Goal: Find contact information: Find contact information

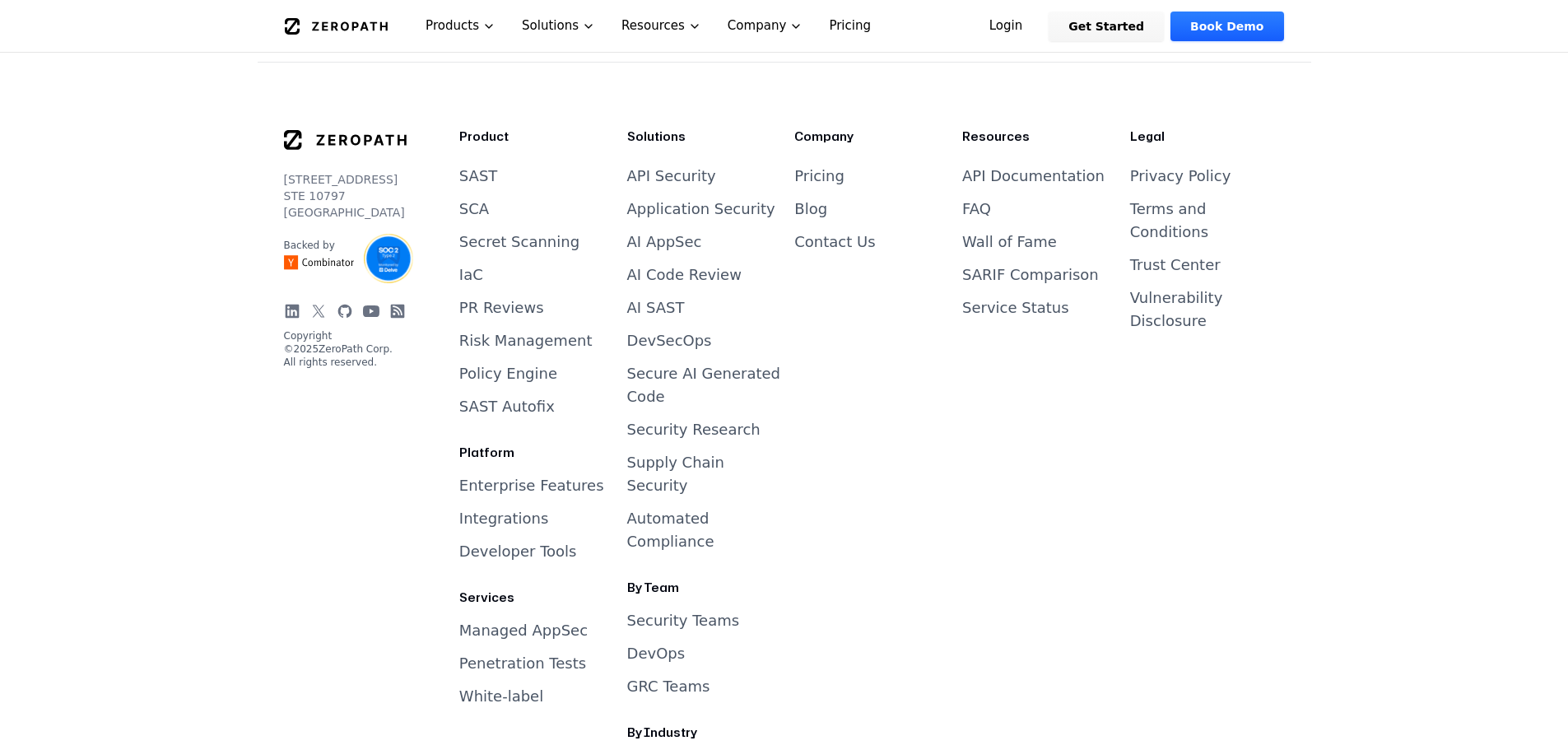
scroll to position [6813, 0]
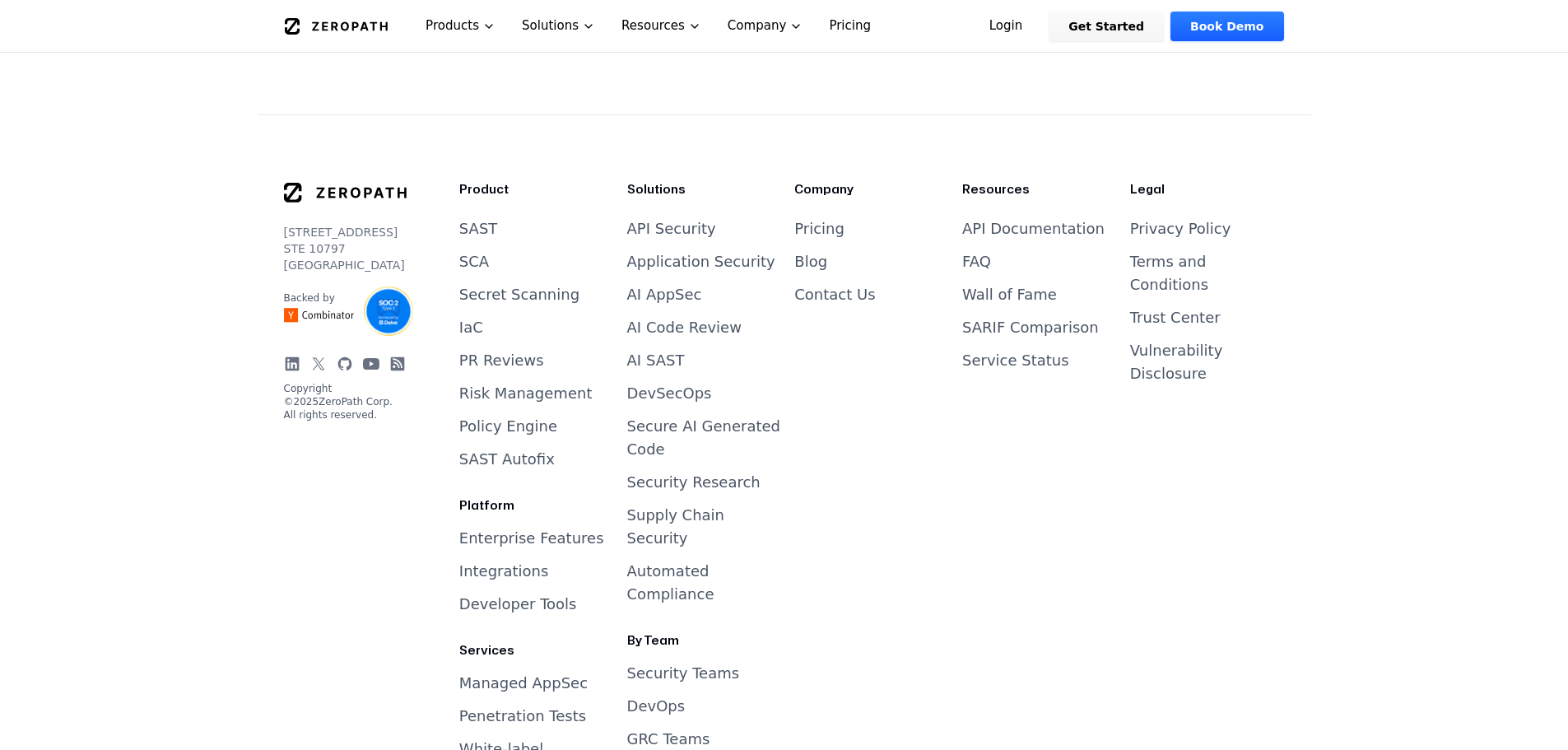
drag, startPoint x: 334, startPoint y: 250, endPoint x: 268, endPoint y: 203, distance: 81.0
click at [268, 203] on div "[STREET_ADDRESS] Backed by Copyright © 2025 ZeroPath Corp. All rights reserved.…" at bounding box center [784, 549] width 1054 height 870
copy p "[STREET_ADDRESS]"
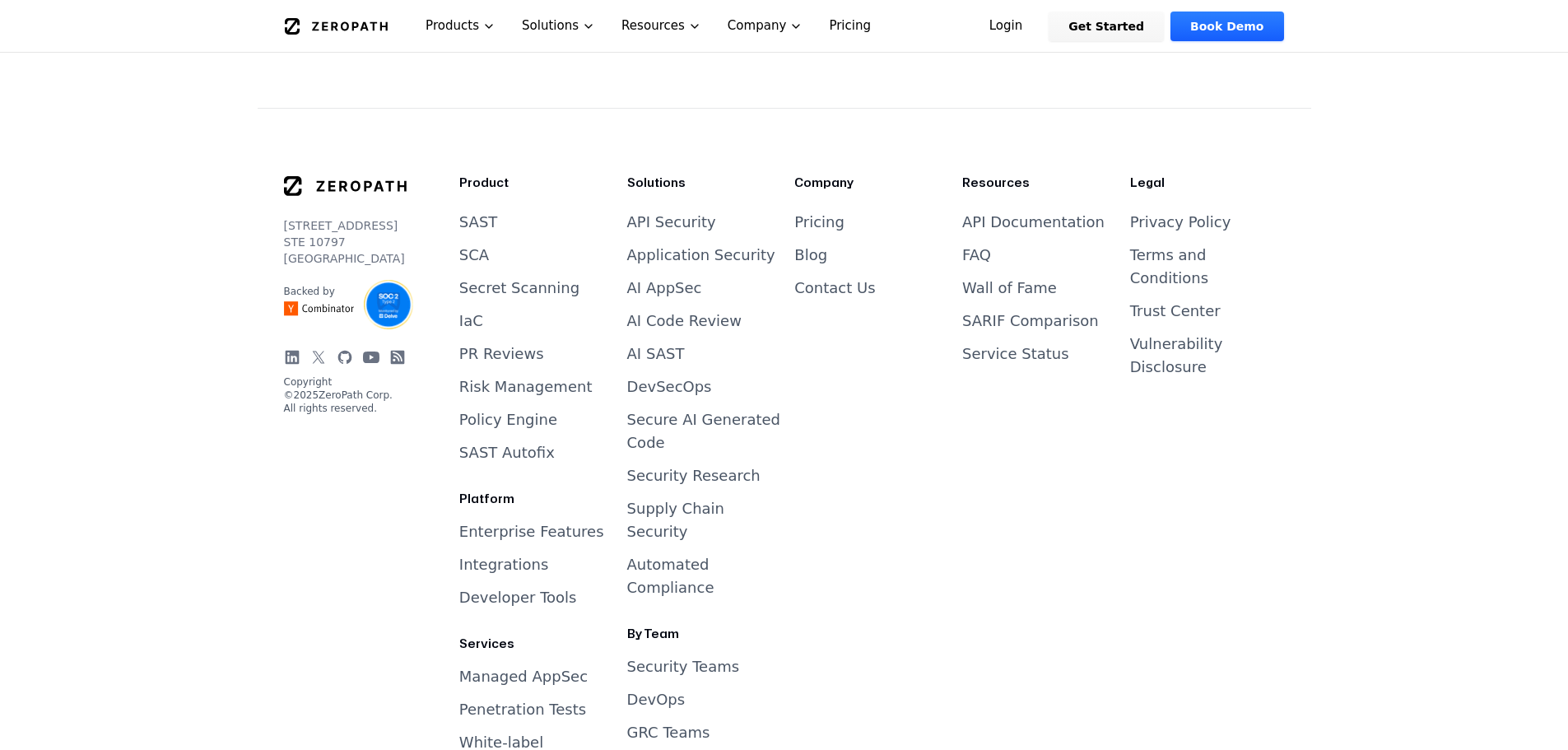
scroll to position [6797, 0]
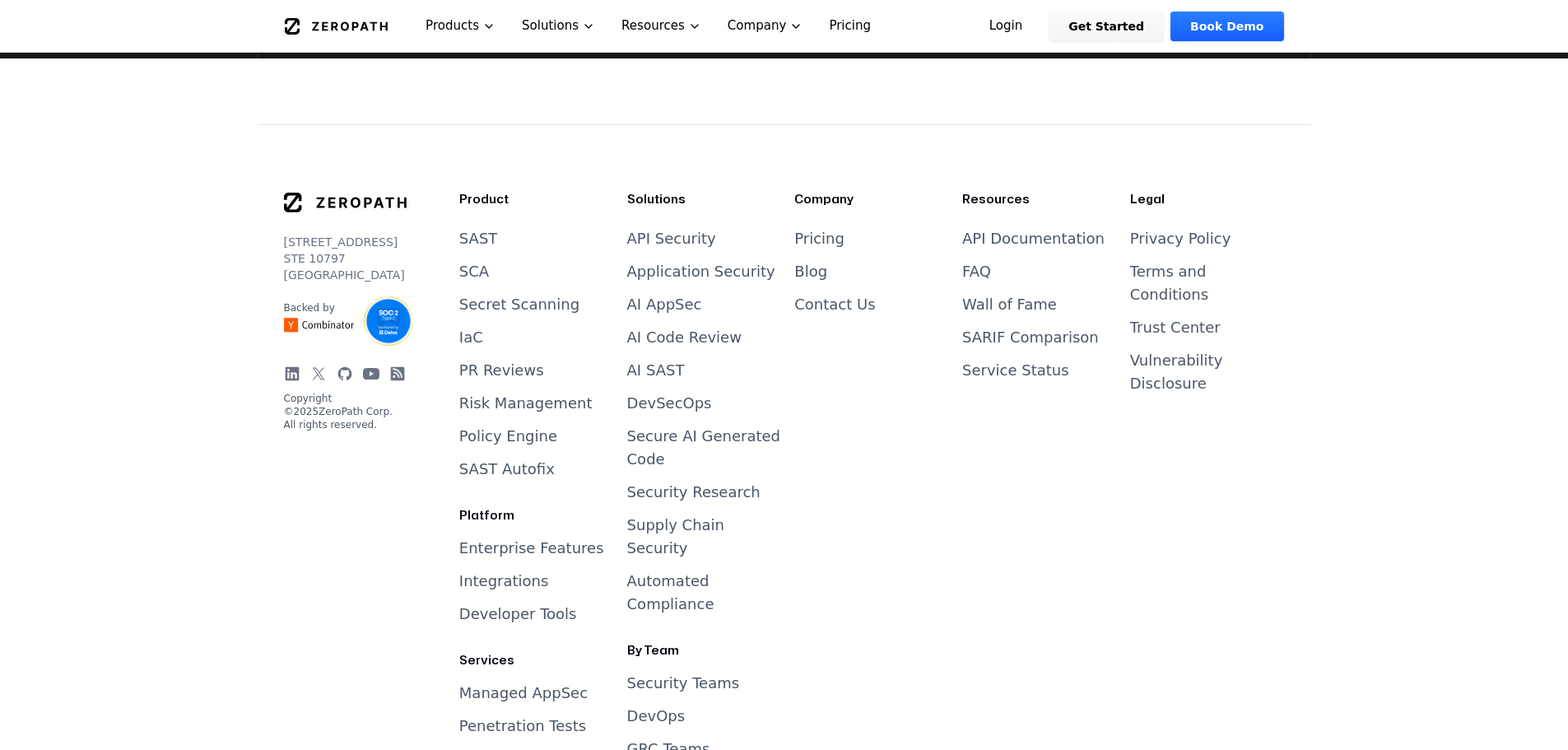
click at [307, 641] on div "[STREET_ADDRESS] Backed by Copyright © 2025 ZeroPath Corp. All rights reserved." at bounding box center [345, 592] width 122 height 803
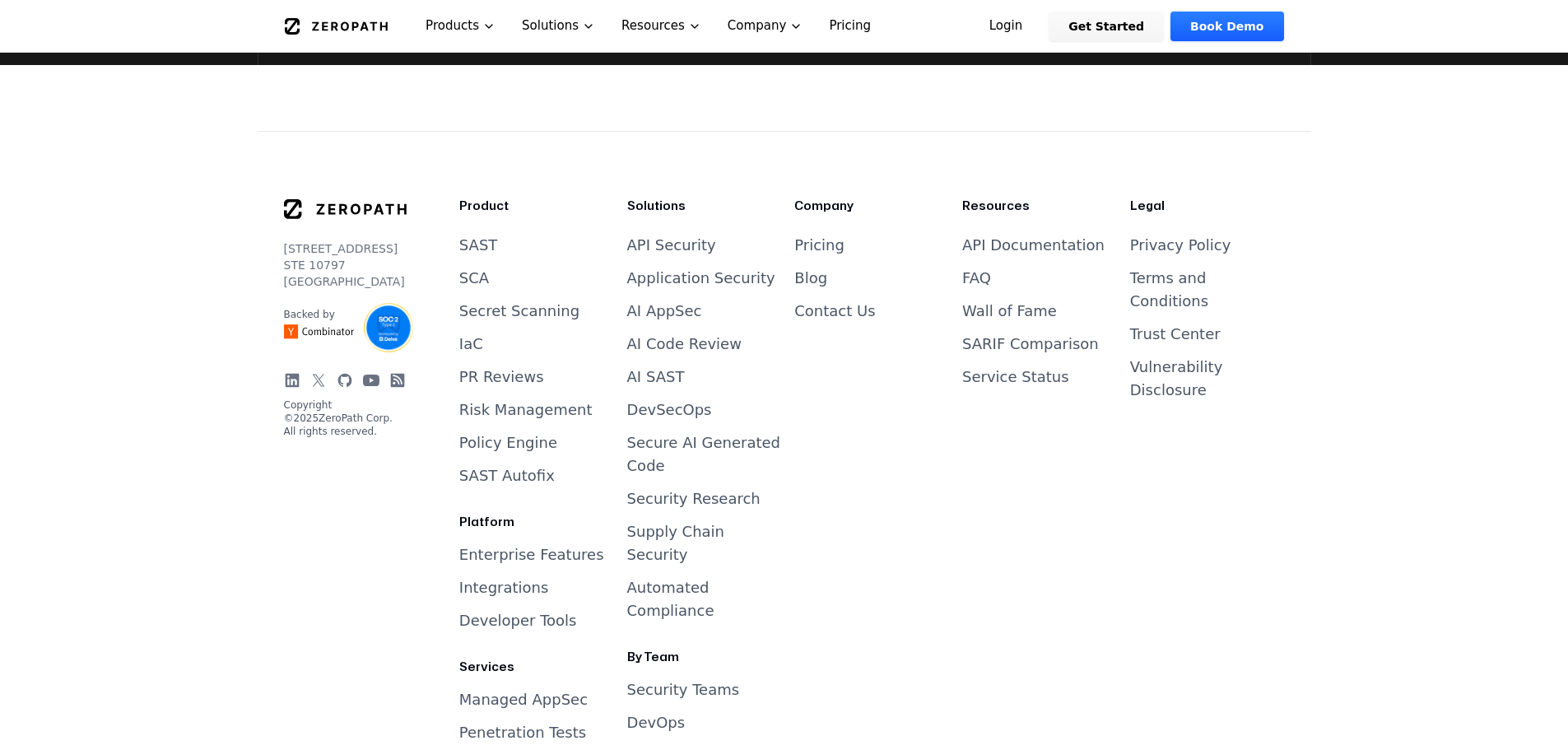
scroll to position [6813, 0]
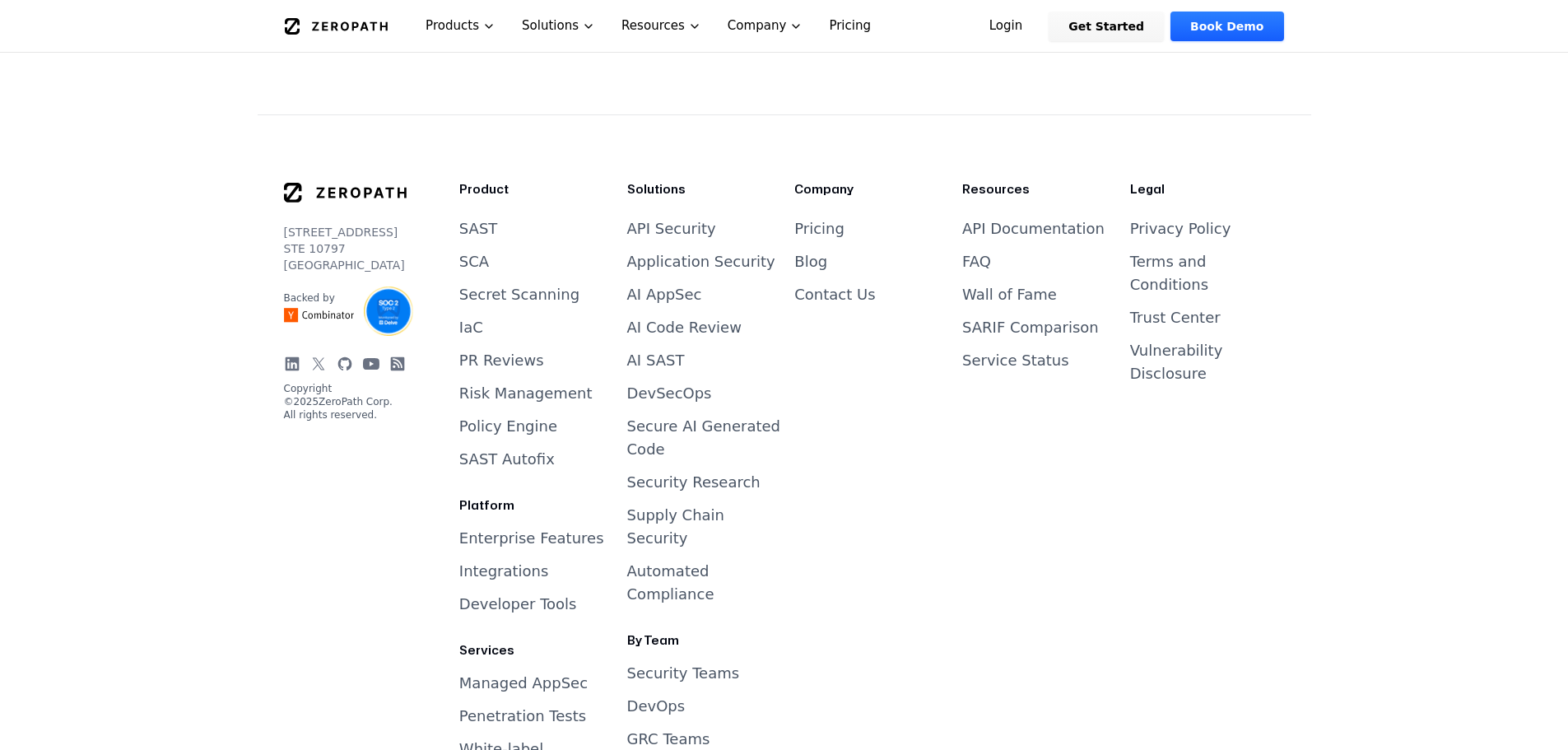
drag, startPoint x: 370, startPoint y: 381, endPoint x: 366, endPoint y: 370, distance: 11.7
click at [366, 381] on p "Copyright © 2025 ZeroPath Corp. All rights reserved." at bounding box center [345, 401] width 122 height 39
copy p "ZeroPath Corp."
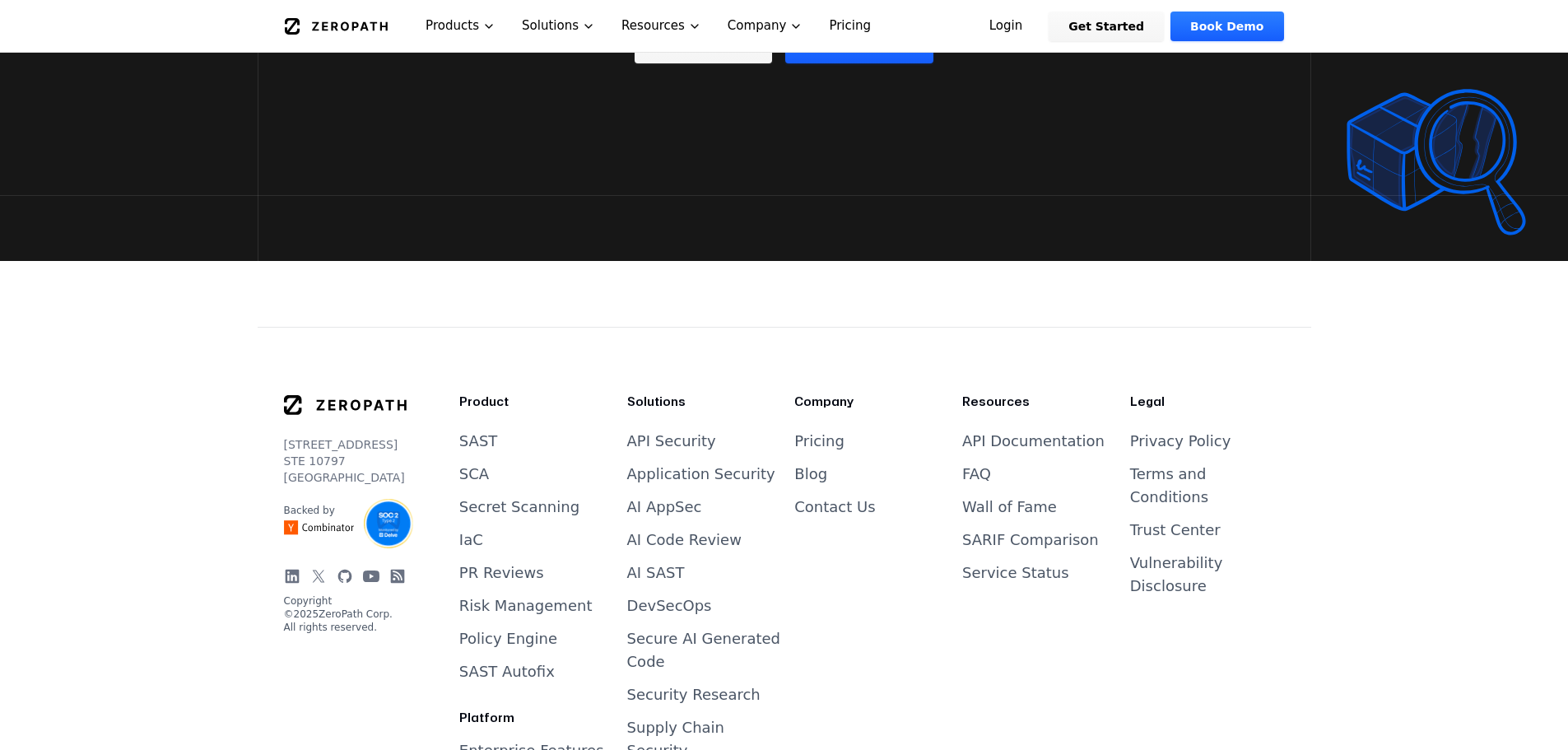
scroll to position [6578, 0]
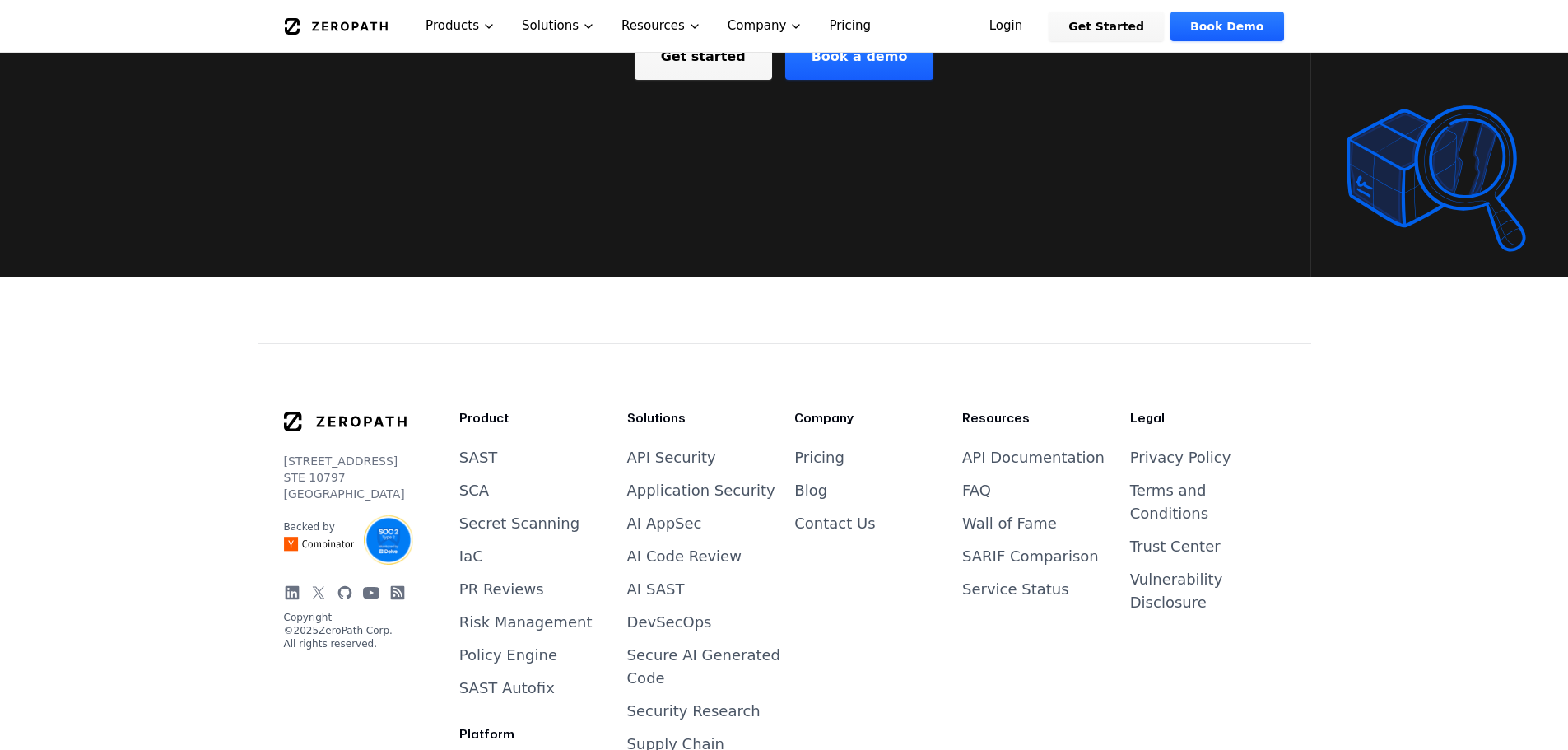
click at [286, 585] on icon at bounding box center [292, 592] width 14 height 14
